Goal: Transaction & Acquisition: Purchase product/service

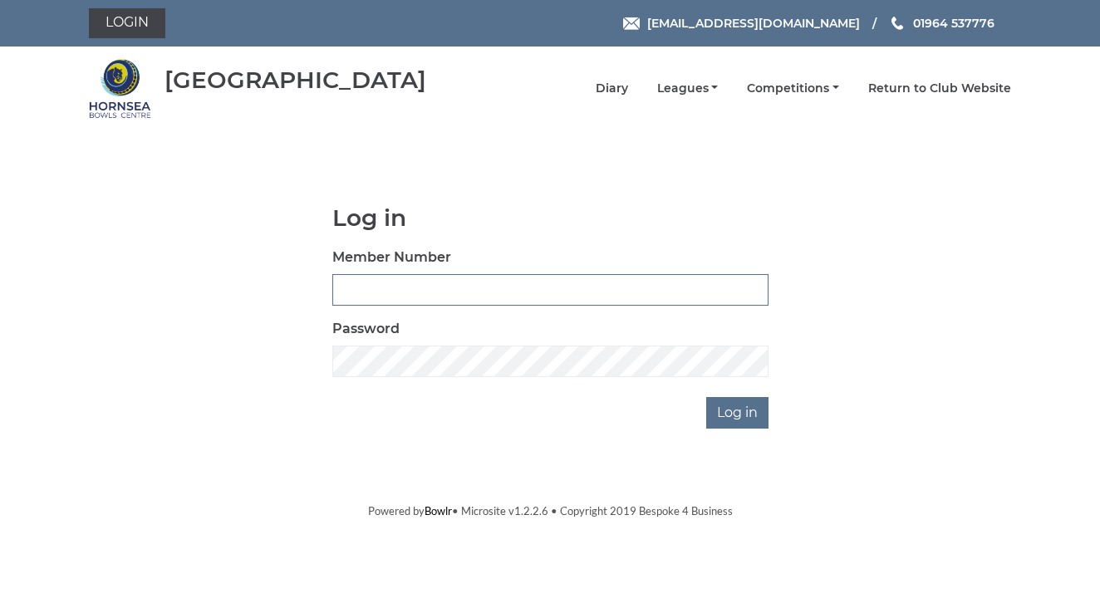
type input "1105"
click at [733, 415] on input "Log in" at bounding box center [737, 413] width 62 height 32
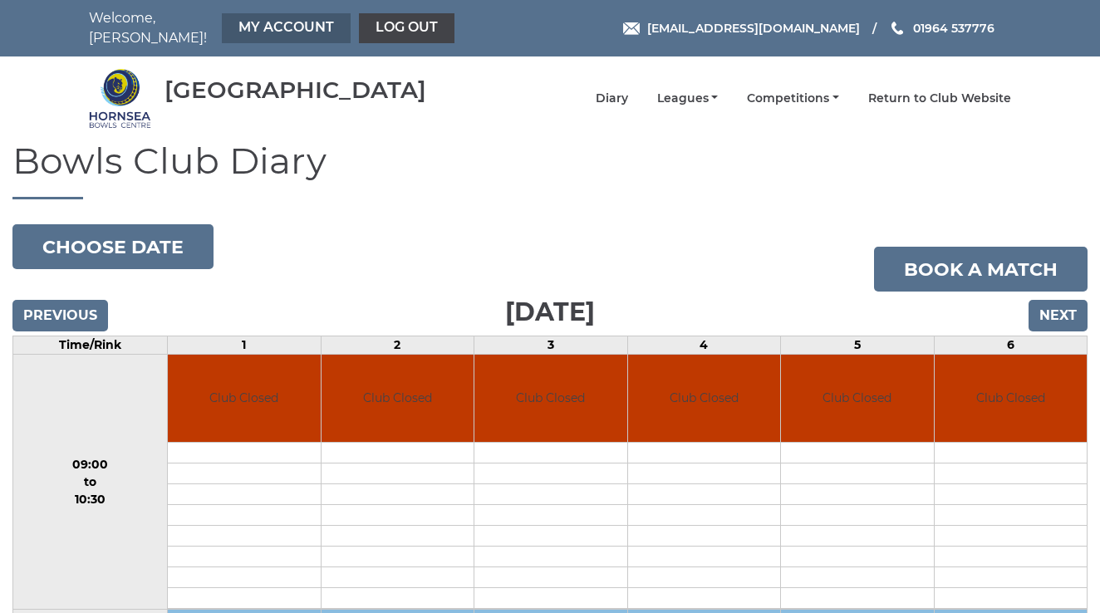
click at [252, 22] on link "My Account" at bounding box center [286, 28] width 129 height 30
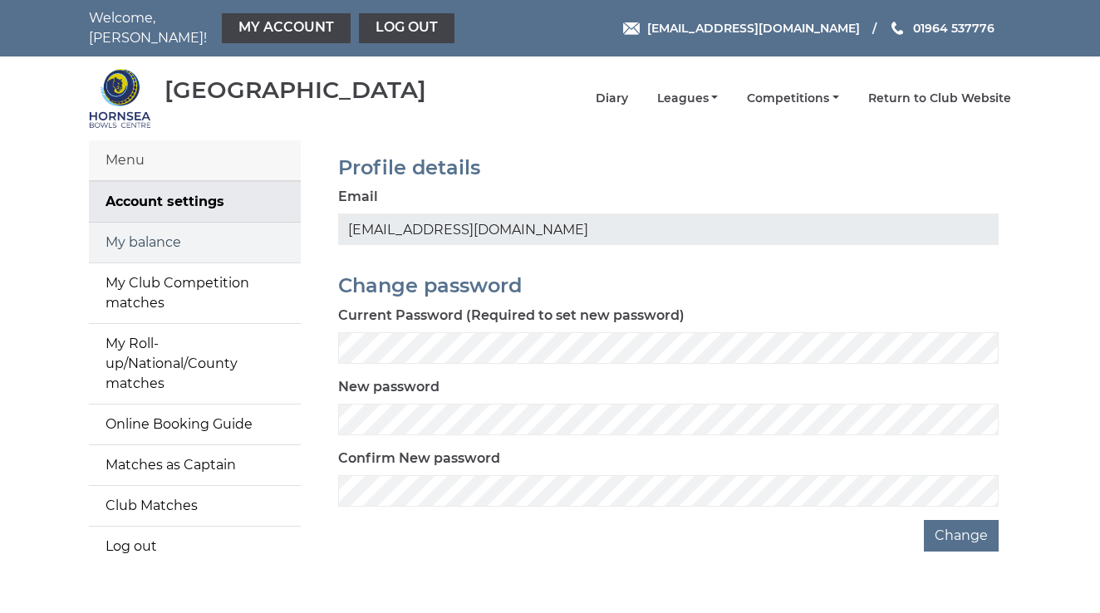
click at [168, 229] on link "My balance" at bounding box center [195, 243] width 212 height 40
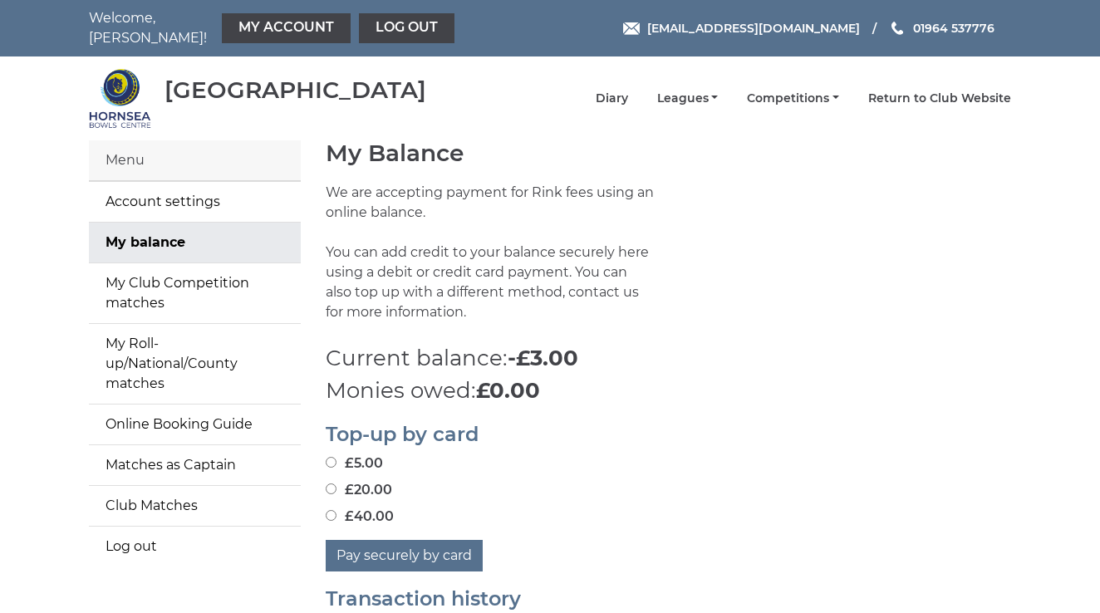
click at [331, 510] on input "£40.00" at bounding box center [331, 515] width 11 height 11
radio input "true"
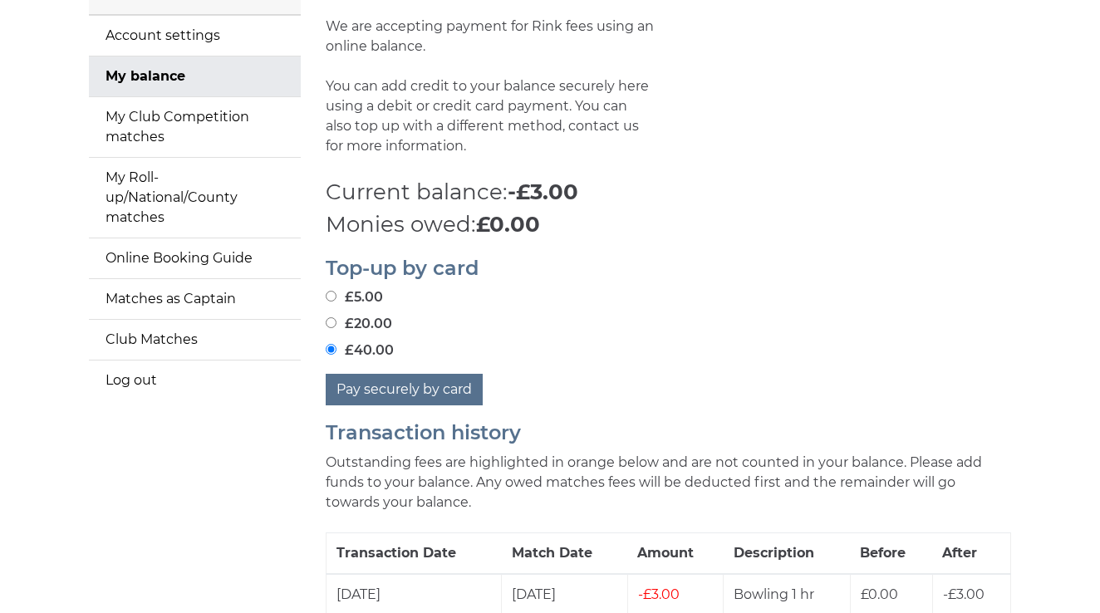
scroll to position [169, 0]
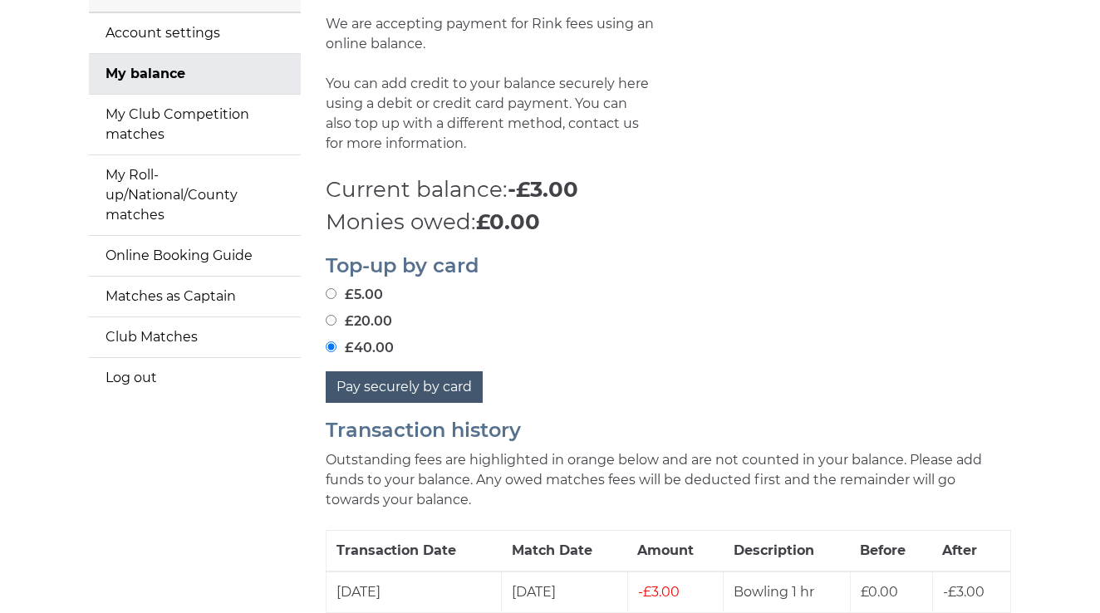
click at [429, 377] on button "Pay securely by card" at bounding box center [404, 387] width 157 height 32
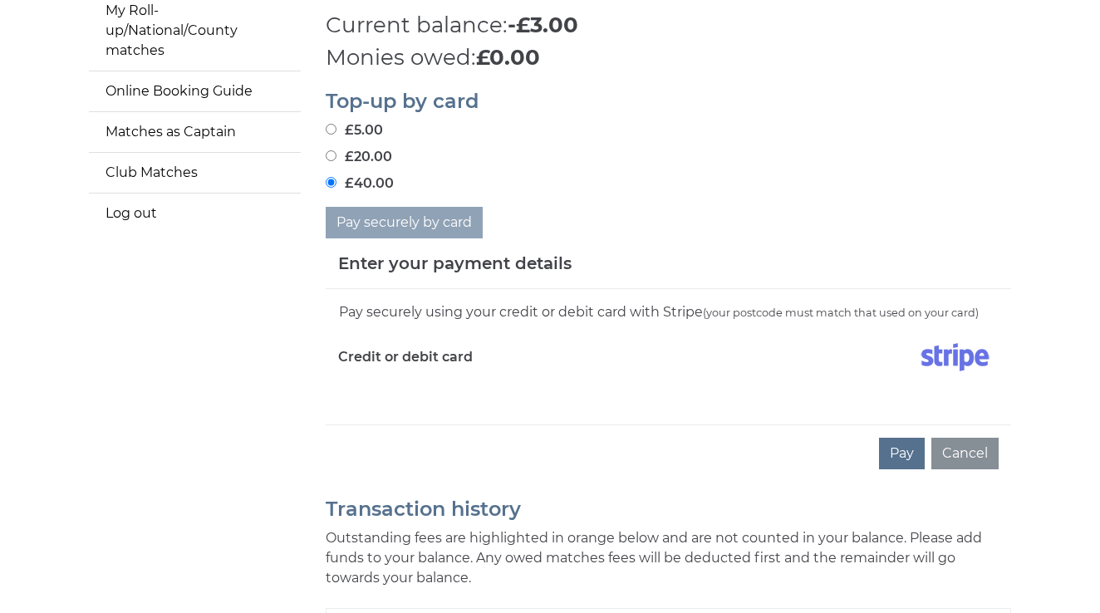
scroll to position [350, 0]
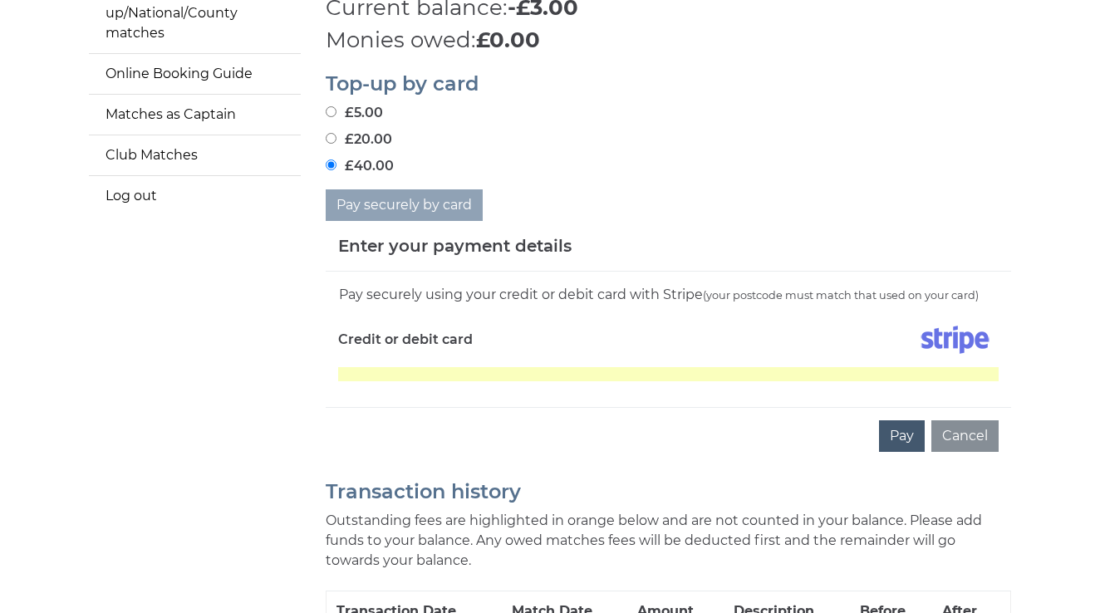
click at [905, 425] on button "Pay" at bounding box center [902, 436] width 46 height 32
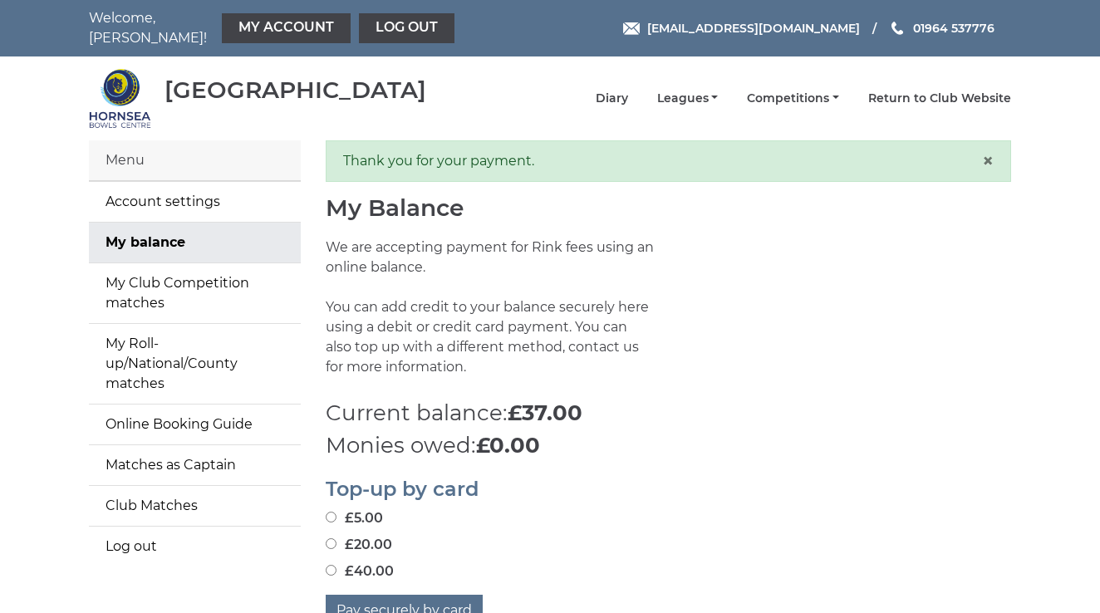
click at [189, 149] on div "Menu" at bounding box center [195, 160] width 212 height 41
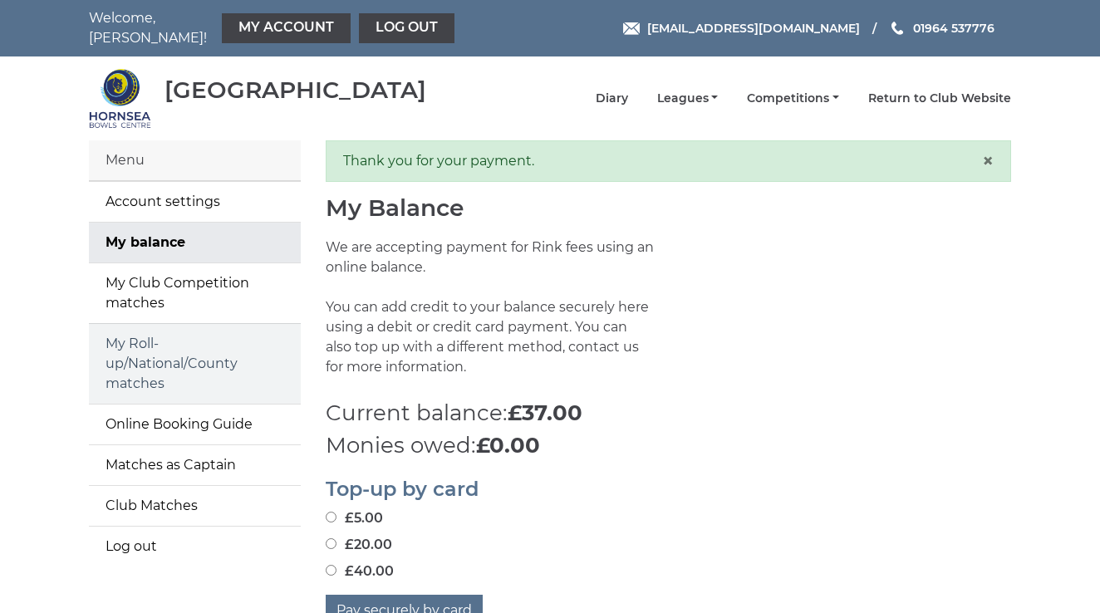
click at [151, 333] on link "My Roll-up/National/County matches" at bounding box center [195, 364] width 212 height 80
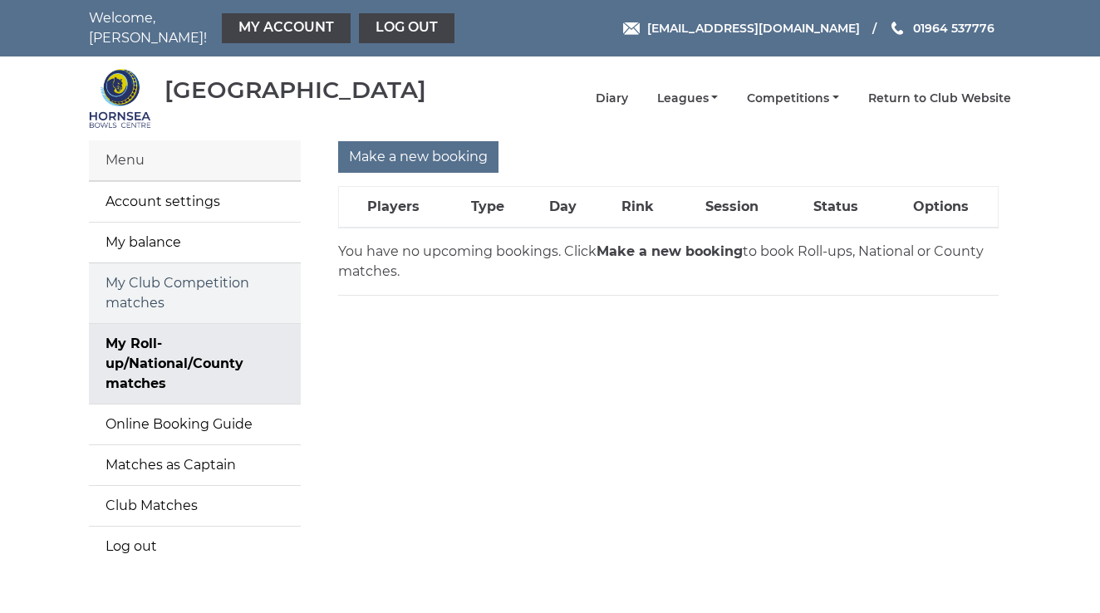
click at [148, 277] on link "My Club Competition matches" at bounding box center [195, 293] width 212 height 60
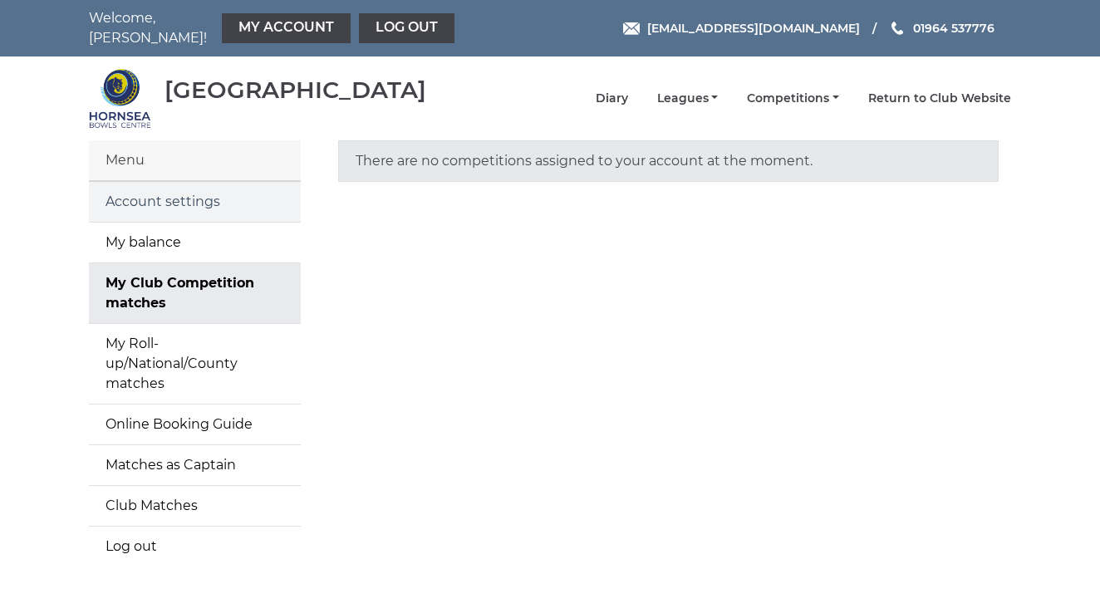
click at [129, 193] on link "Account settings" at bounding box center [195, 202] width 212 height 40
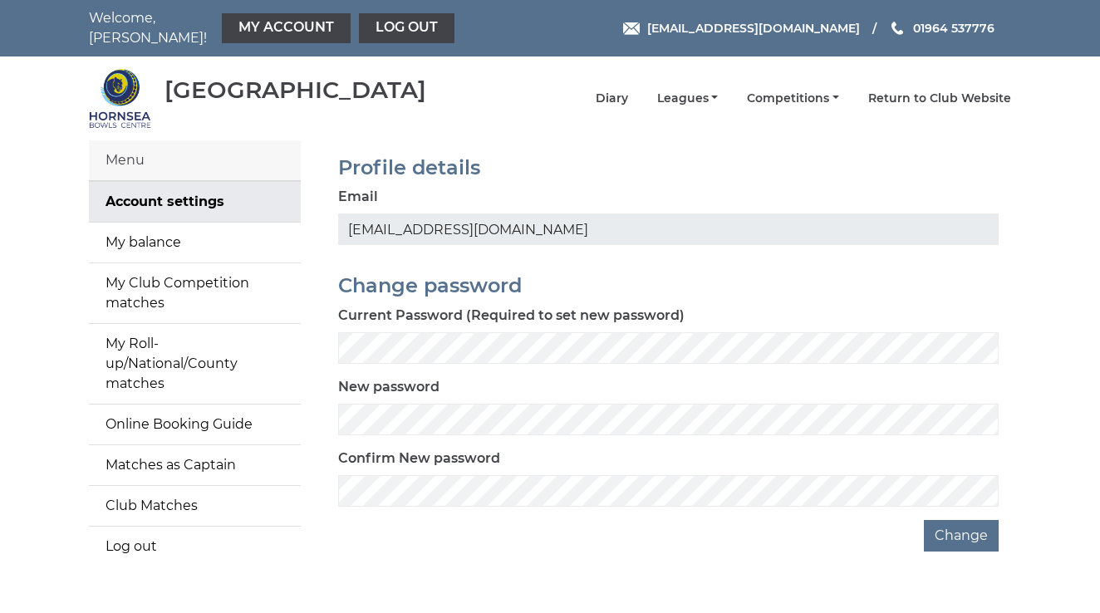
click at [115, 149] on div "Menu" at bounding box center [195, 160] width 212 height 41
click at [628, 92] on link "Diary" at bounding box center [611, 100] width 32 height 16
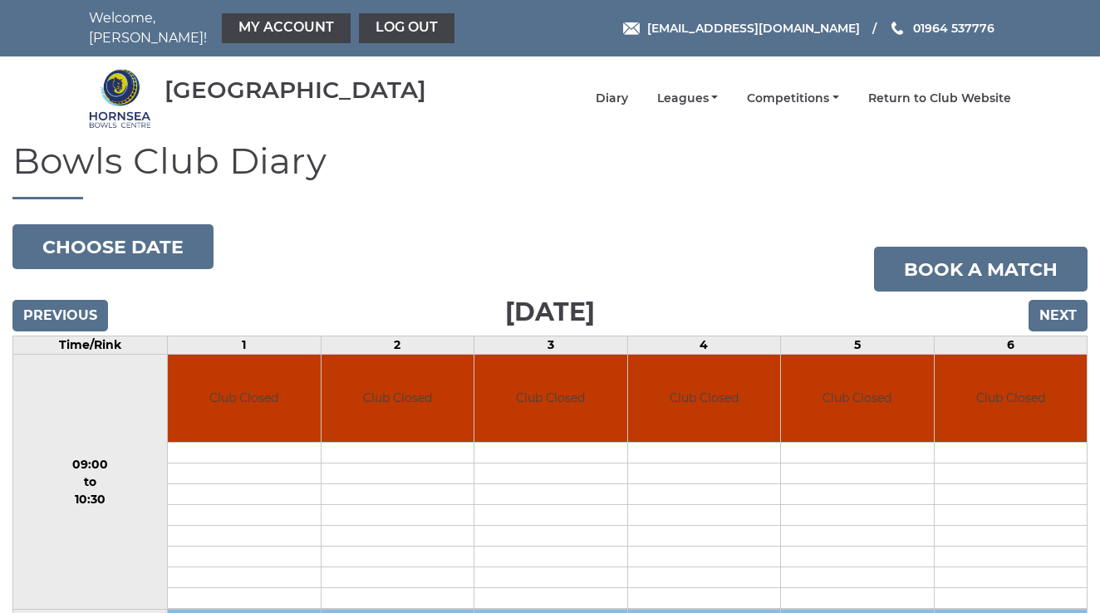
click at [1047, 305] on input "Next" at bounding box center [1057, 316] width 59 height 32
